Goal: Find specific page/section: Find specific page/section

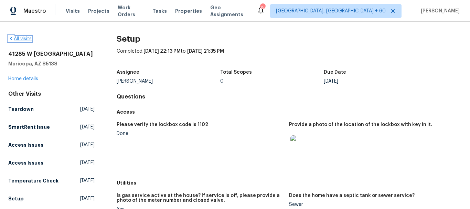
click at [12, 39] on icon at bounding box center [11, 39] width 6 height 6
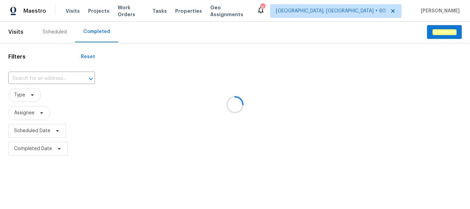
click at [36, 75] on div at bounding box center [235, 104] width 470 height 209
click at [35, 78] on div at bounding box center [235, 104] width 470 height 209
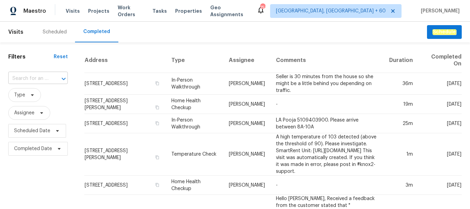
click at [50, 76] on div at bounding box center [59, 79] width 18 height 10
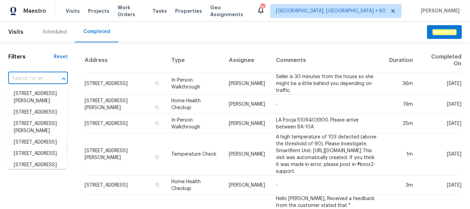
paste input "[STREET_ADDRESS][PERSON_NAME]"
type input "[STREET_ADDRESS][PERSON_NAME]"
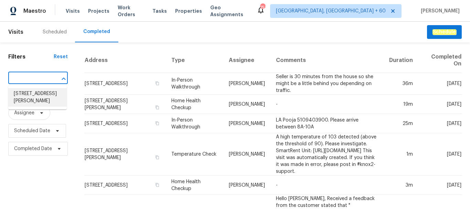
click at [45, 95] on li "[STREET_ADDRESS][PERSON_NAME]" at bounding box center [37, 97] width 59 height 19
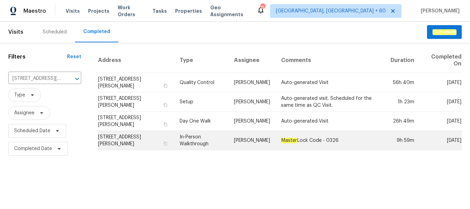
click at [210, 136] on td "In-Person Walkthrough" at bounding box center [201, 140] width 55 height 19
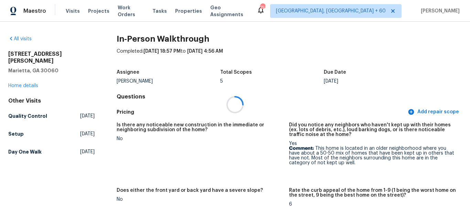
click at [36, 79] on div at bounding box center [235, 104] width 470 height 209
click at [31, 83] on link "Home details" at bounding box center [23, 85] width 30 height 5
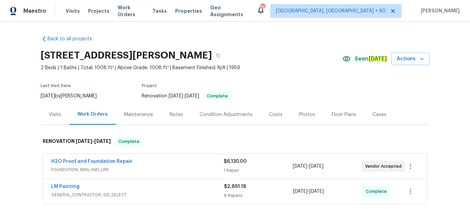
click at [31, 78] on div "Back to all projects [STREET_ADDRESS] 2 Beds | 1 Baths | Total: 1008 ft² | Abov…" at bounding box center [235, 115] width 470 height 187
click at [299, 113] on div "Photos" at bounding box center [307, 114] width 16 height 7
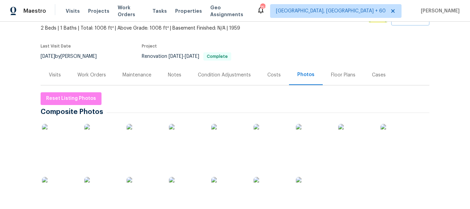
scroll to position [38, 0]
